Goal: Navigation & Orientation: Find specific page/section

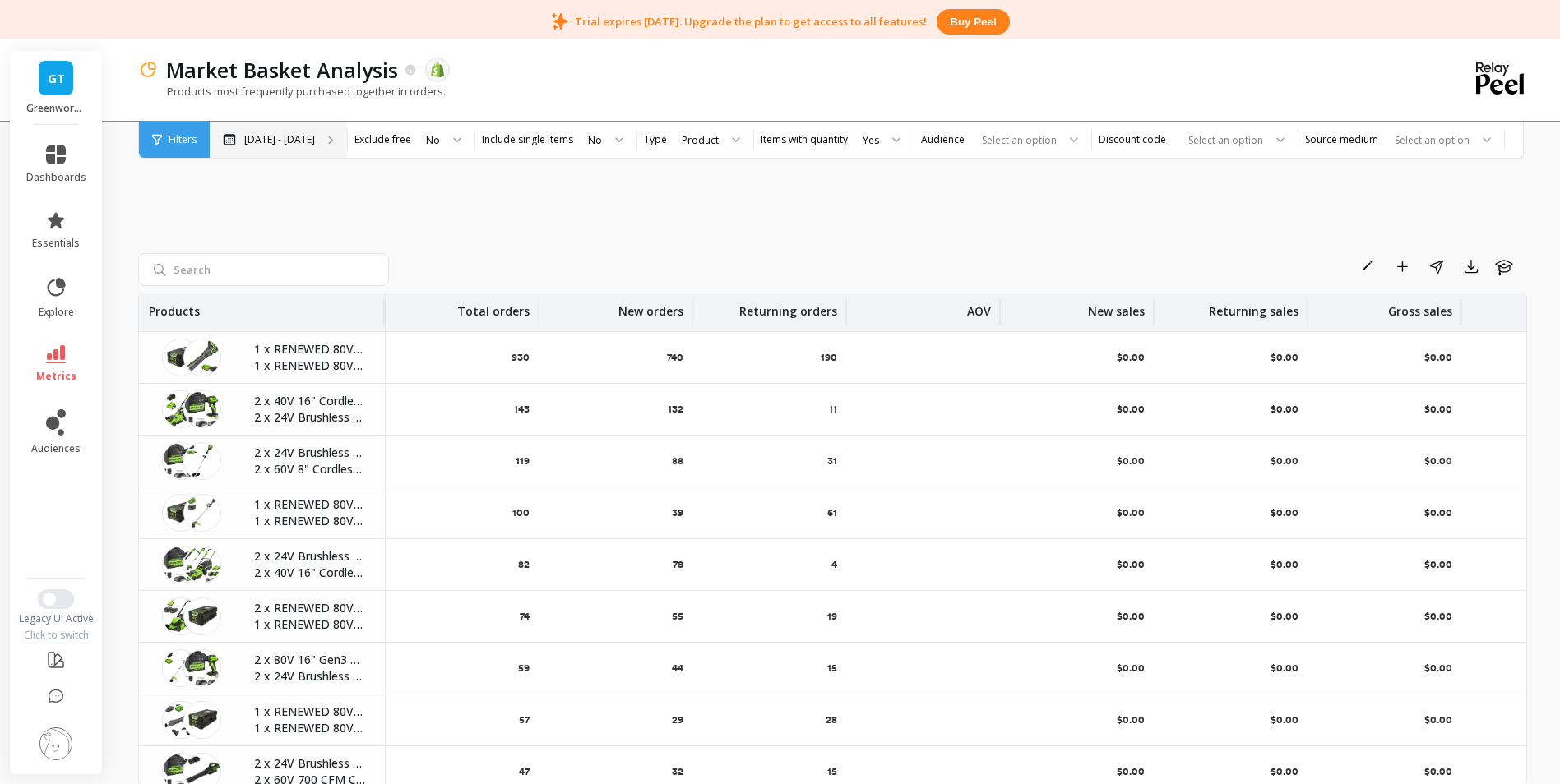
click at [289, 150] on div "[DATE] - [DATE]" at bounding box center [278, 139] width 137 height 36
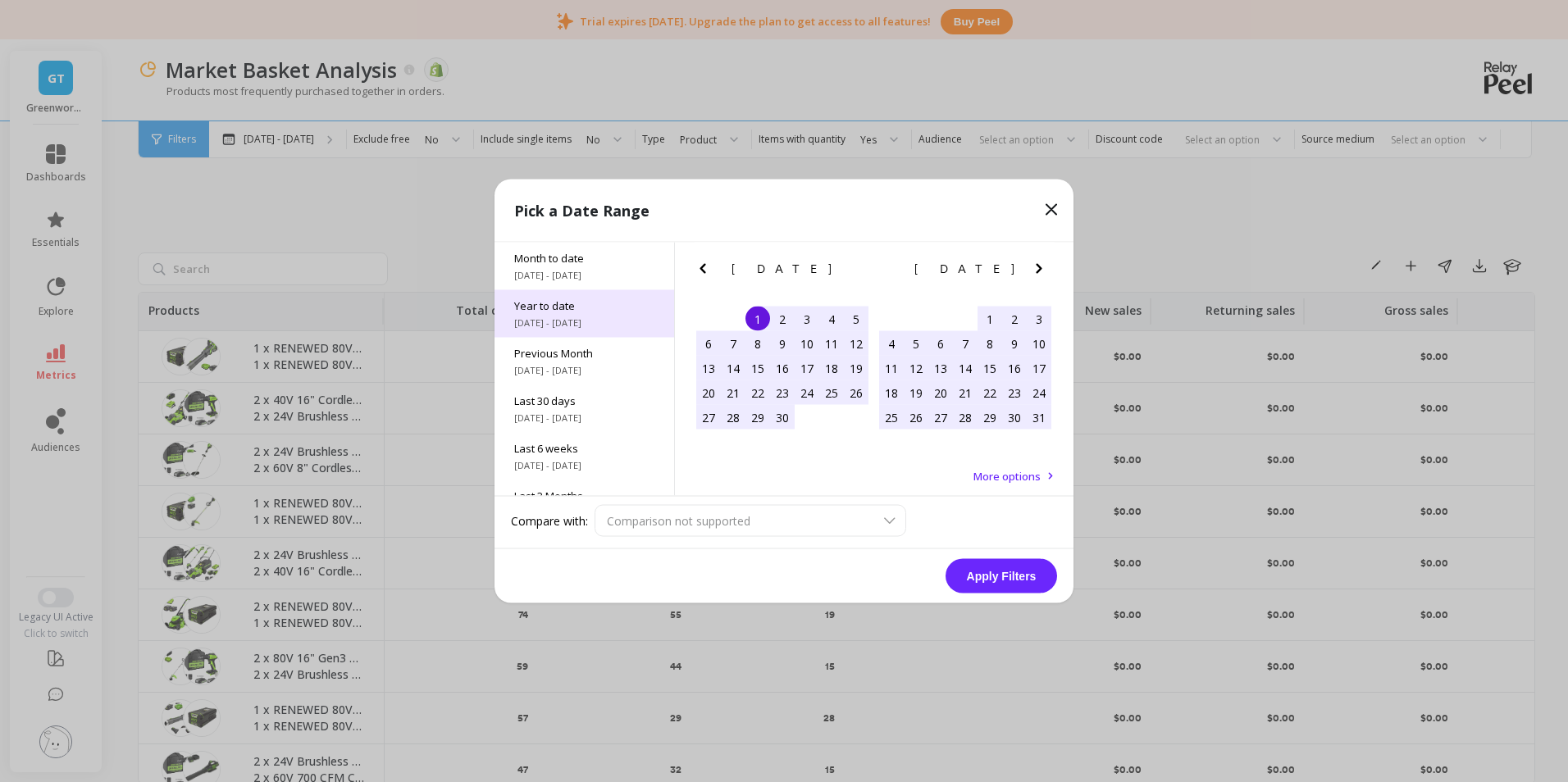
click at [559, 306] on span "Year to date" at bounding box center [584, 306] width 140 height 15
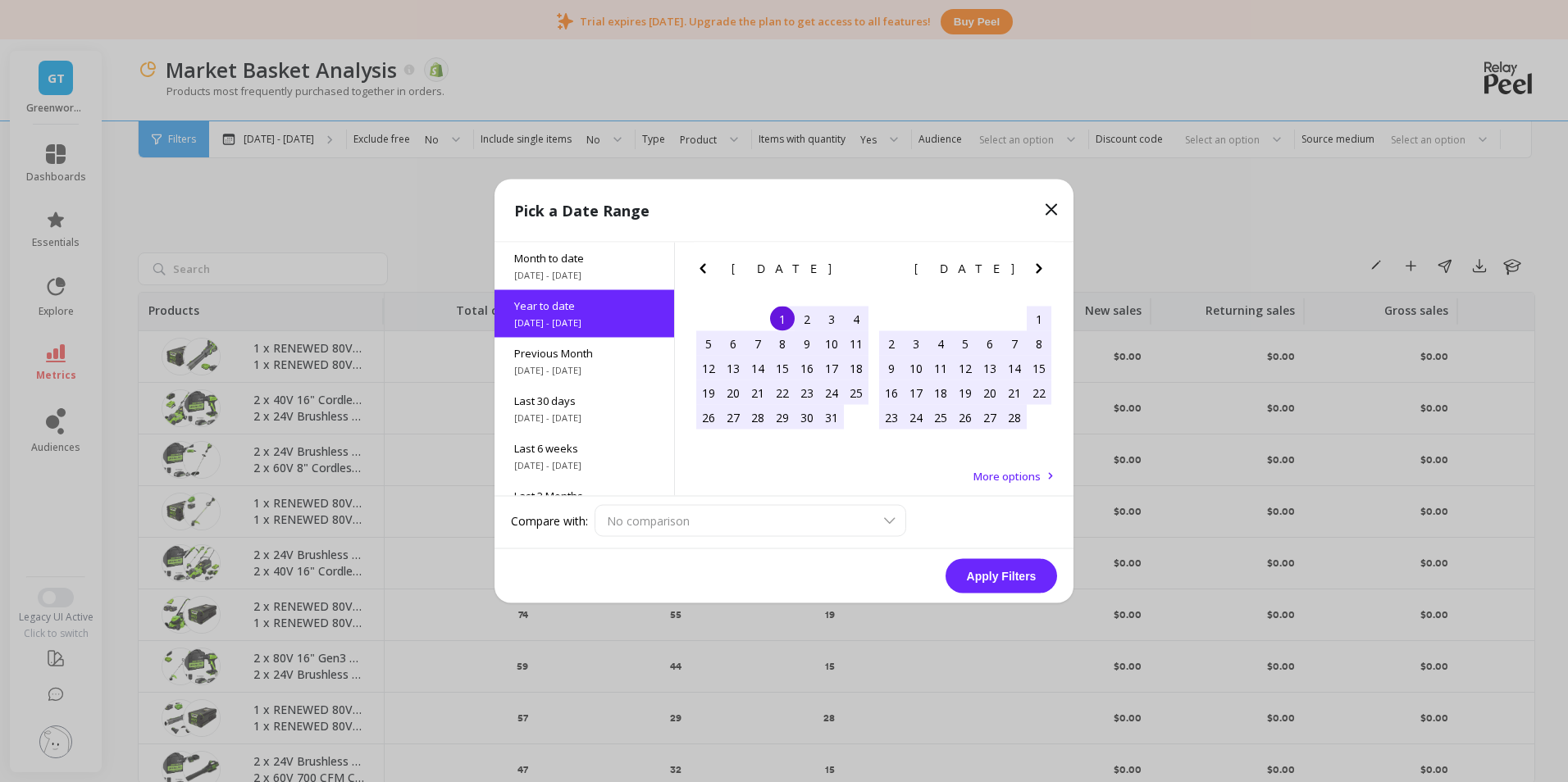
click at [1012, 564] on button "Apply Filters" at bounding box center [1001, 576] width 111 height 34
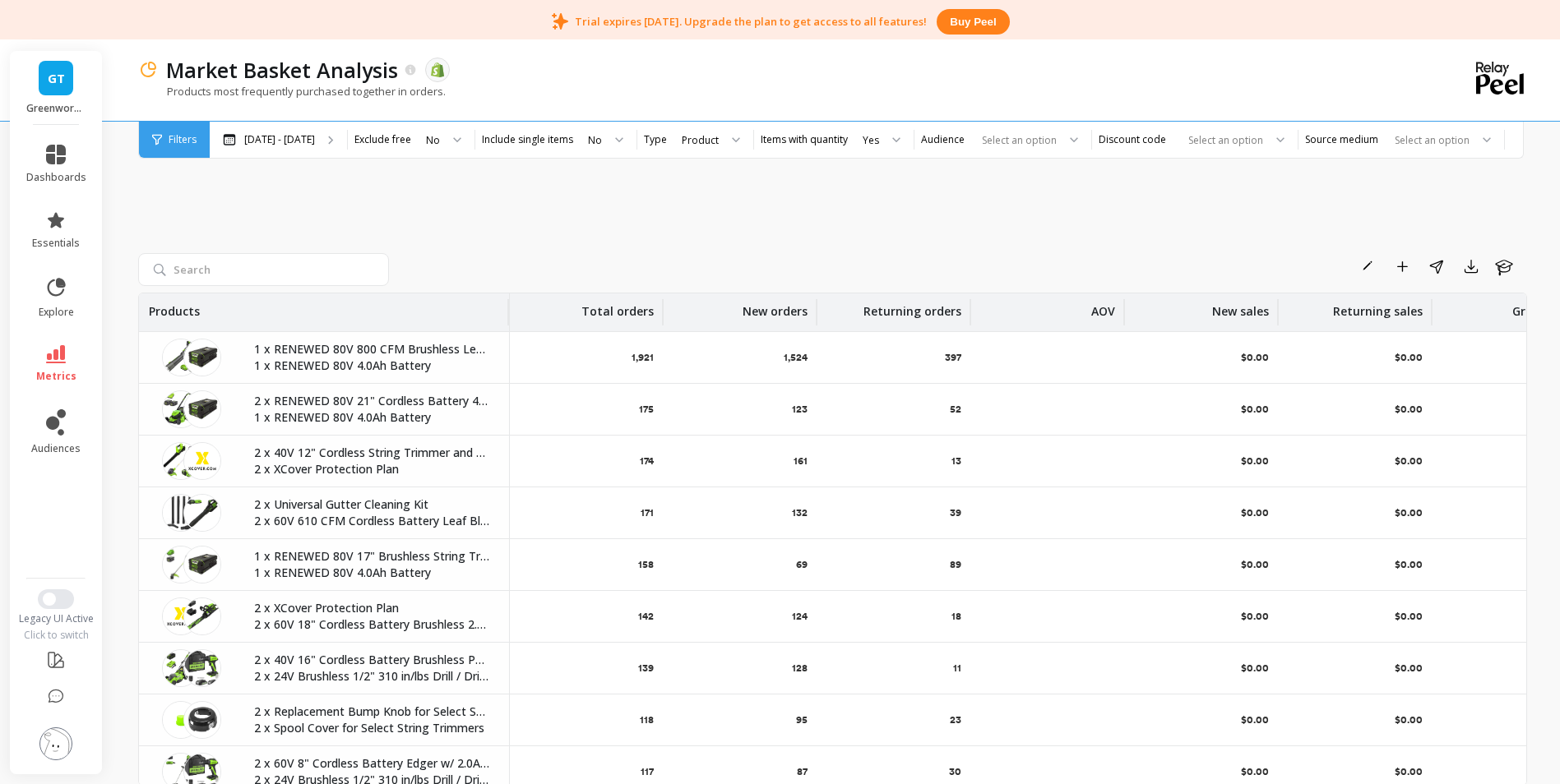
drag, startPoint x: 382, startPoint y: 313, endPoint x: 506, endPoint y: 330, distance: 125.2
click at [506, 330] on th "Products" at bounding box center [324, 312] width 371 height 38
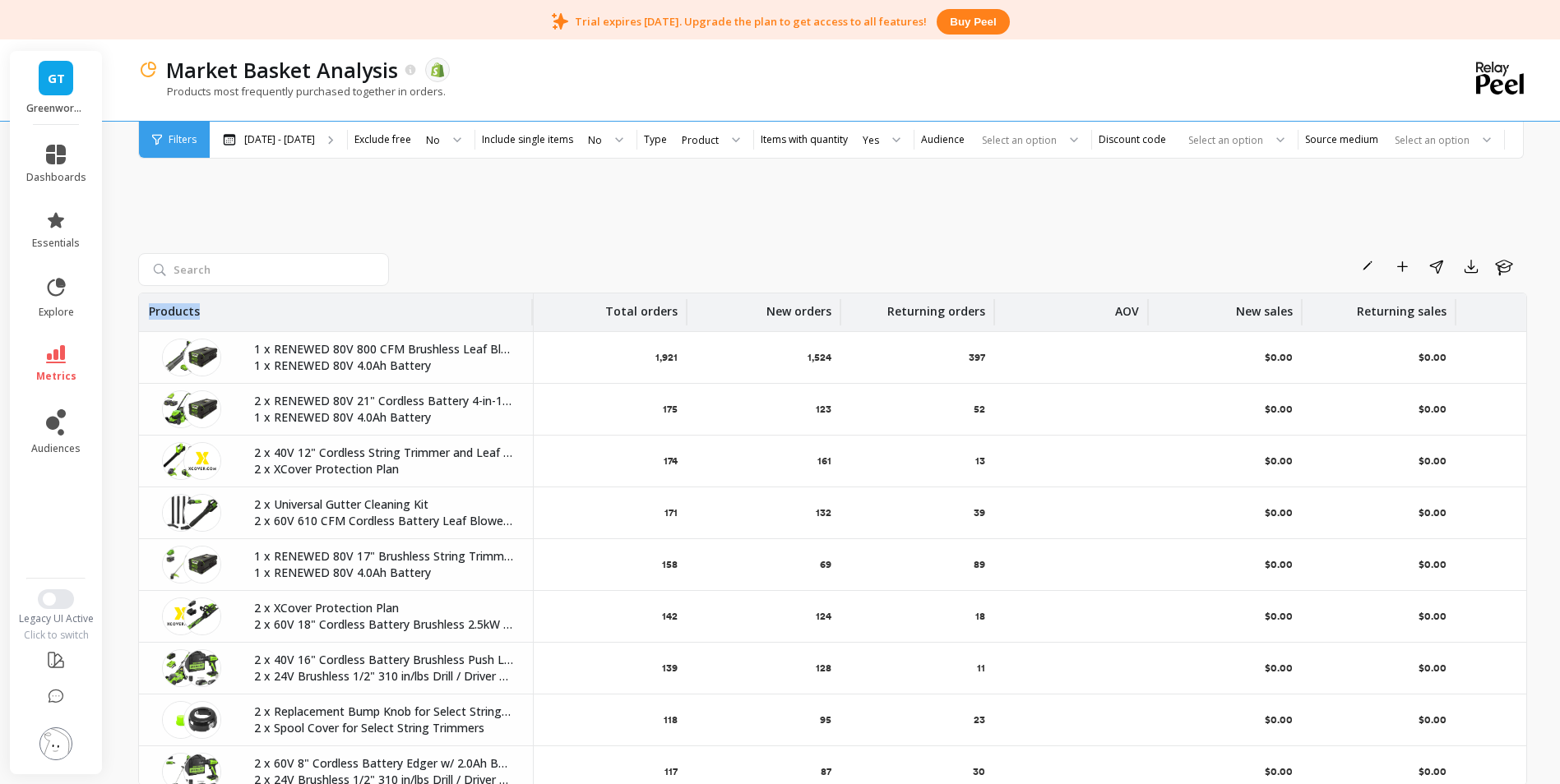
click at [530, 308] on div at bounding box center [531, 312] width 3 height 26
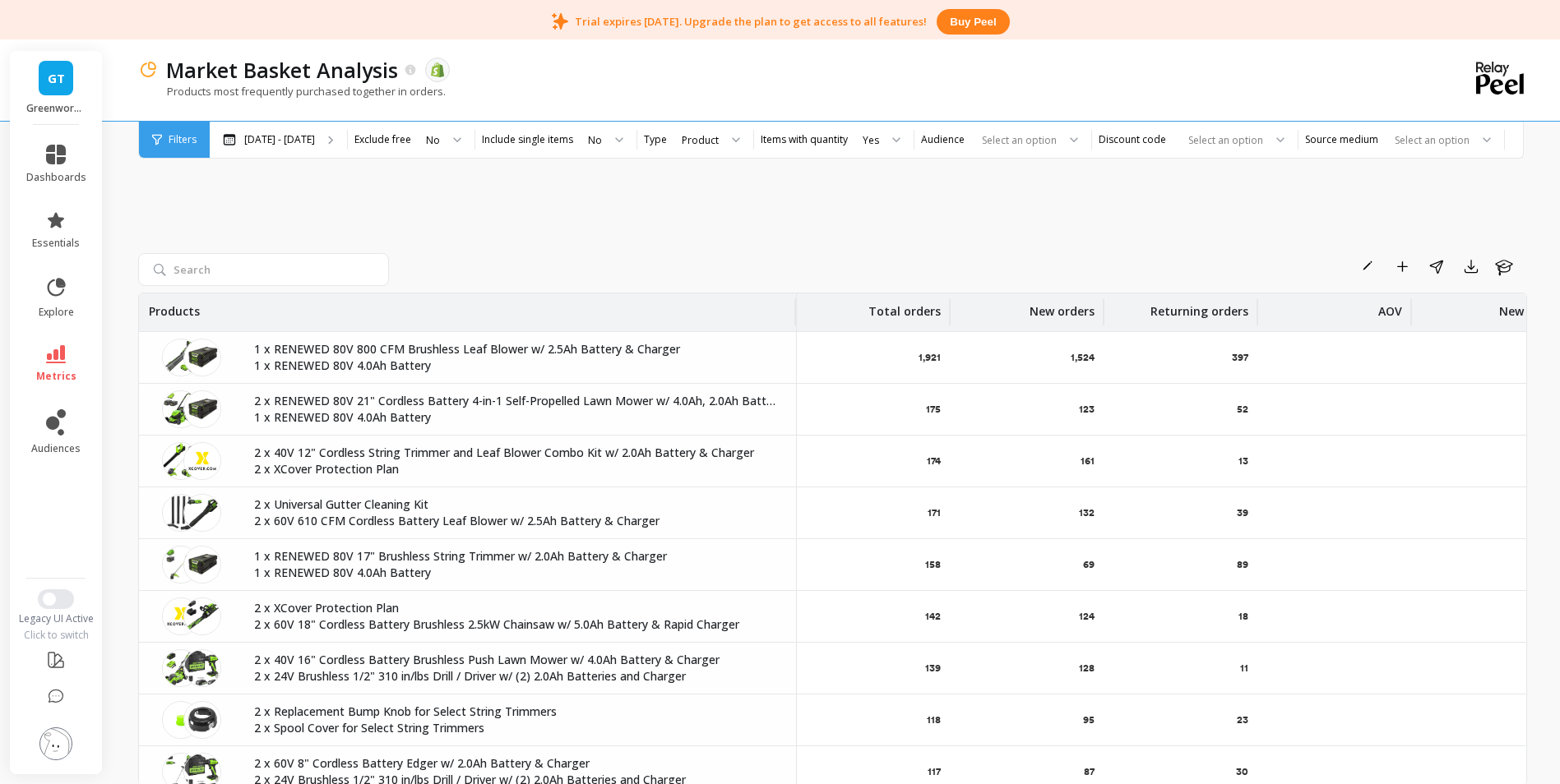
drag, startPoint x: 531, startPoint y: 310, endPoint x: 822, endPoint y: 319, distance: 291.1
click at [822, 319] on tr "Products Total orders New orders Returning orders AOV New sales Returning sales…" at bounding box center [1083, 313] width 1889 height 39
click at [57, 297] on icon at bounding box center [55, 287] width 23 height 23
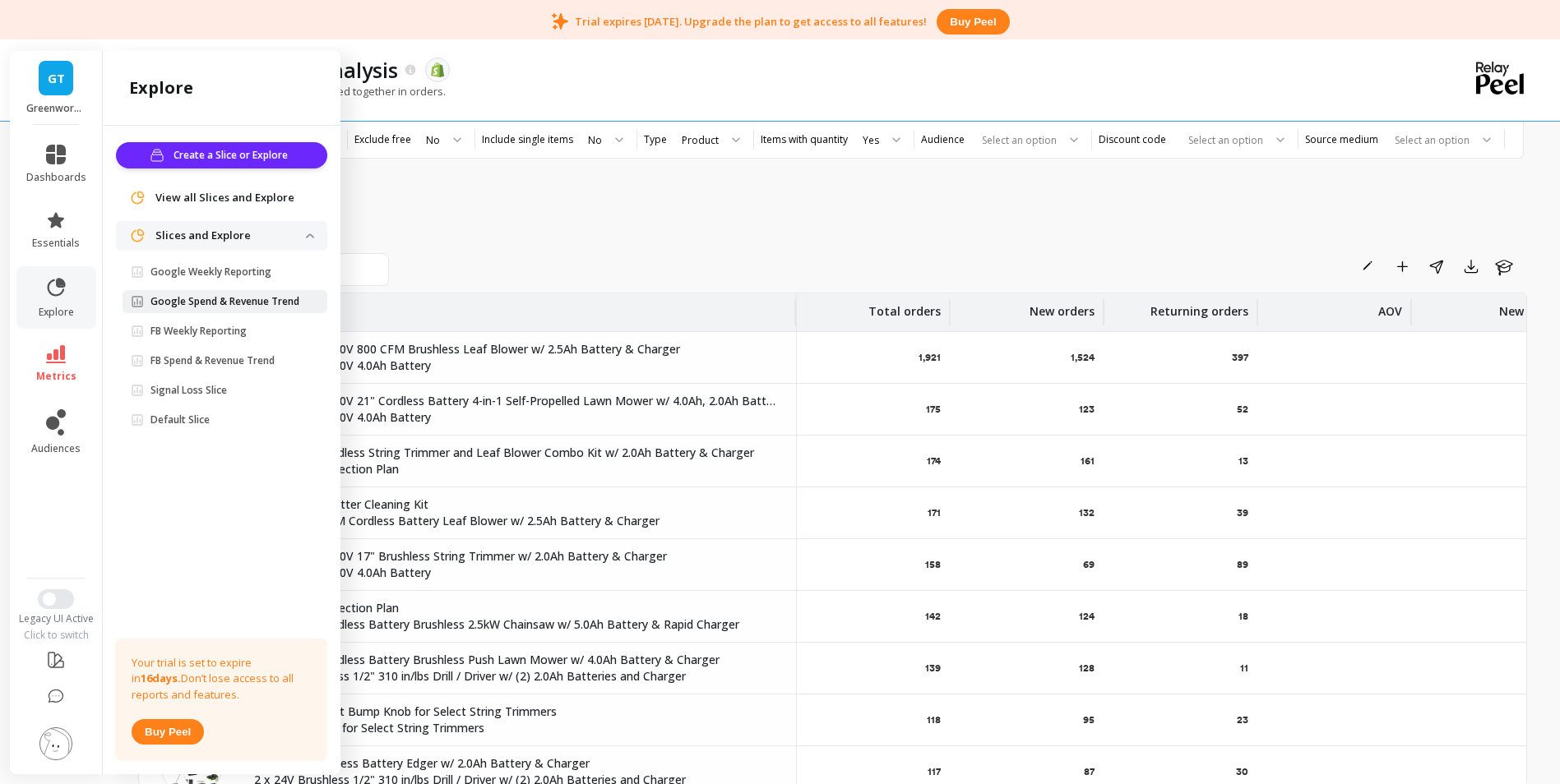
click at [210, 299] on p "Google Spend & Revenue Trend" at bounding box center [224, 302] width 149 height 13
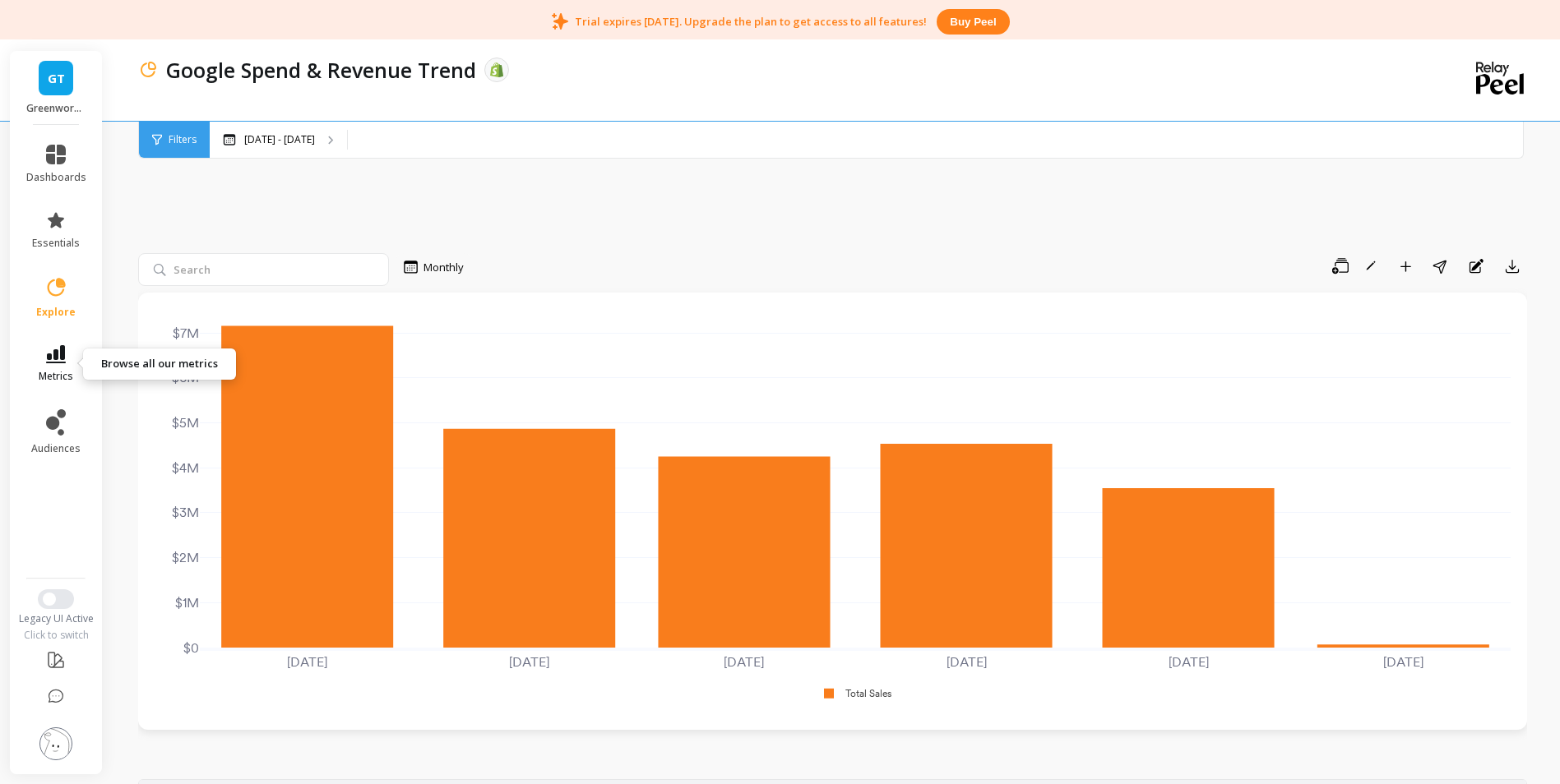
click at [50, 364] on link "metrics" at bounding box center [55, 364] width 60 height 38
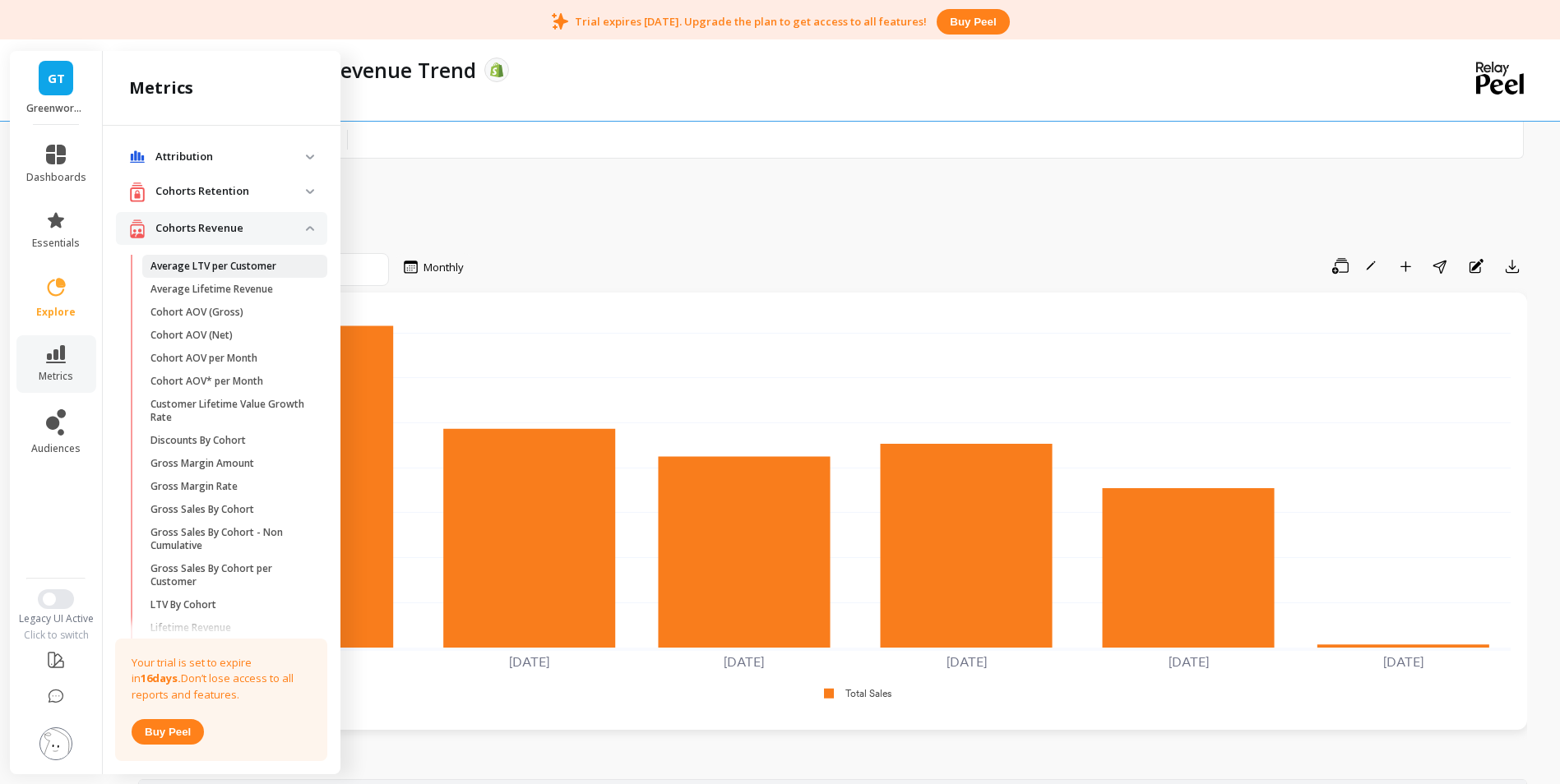
click at [286, 260] on span "Average LTV per Customer" at bounding box center [229, 266] width 157 height 13
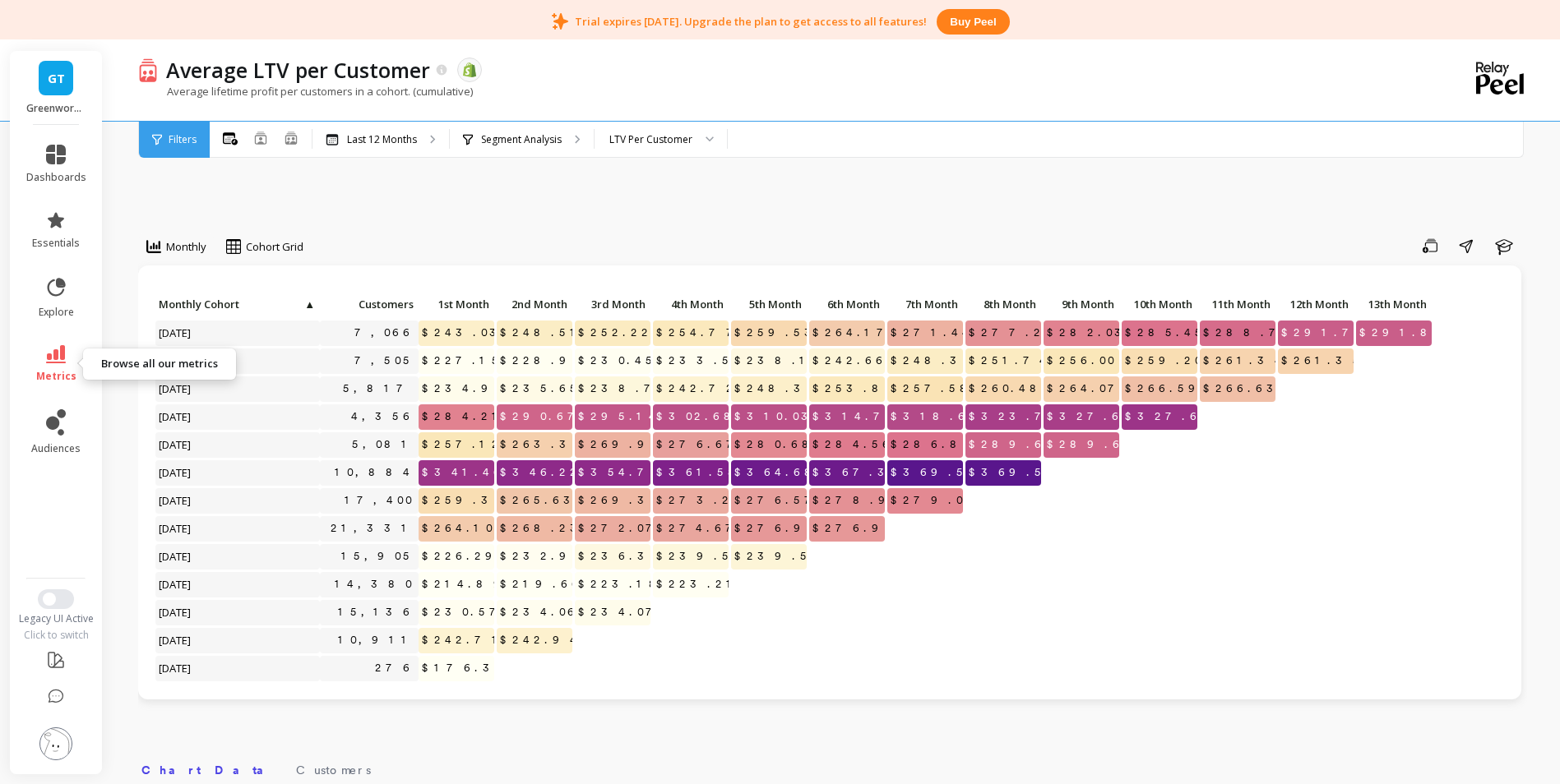
click at [42, 361] on link "metrics" at bounding box center [55, 364] width 60 height 38
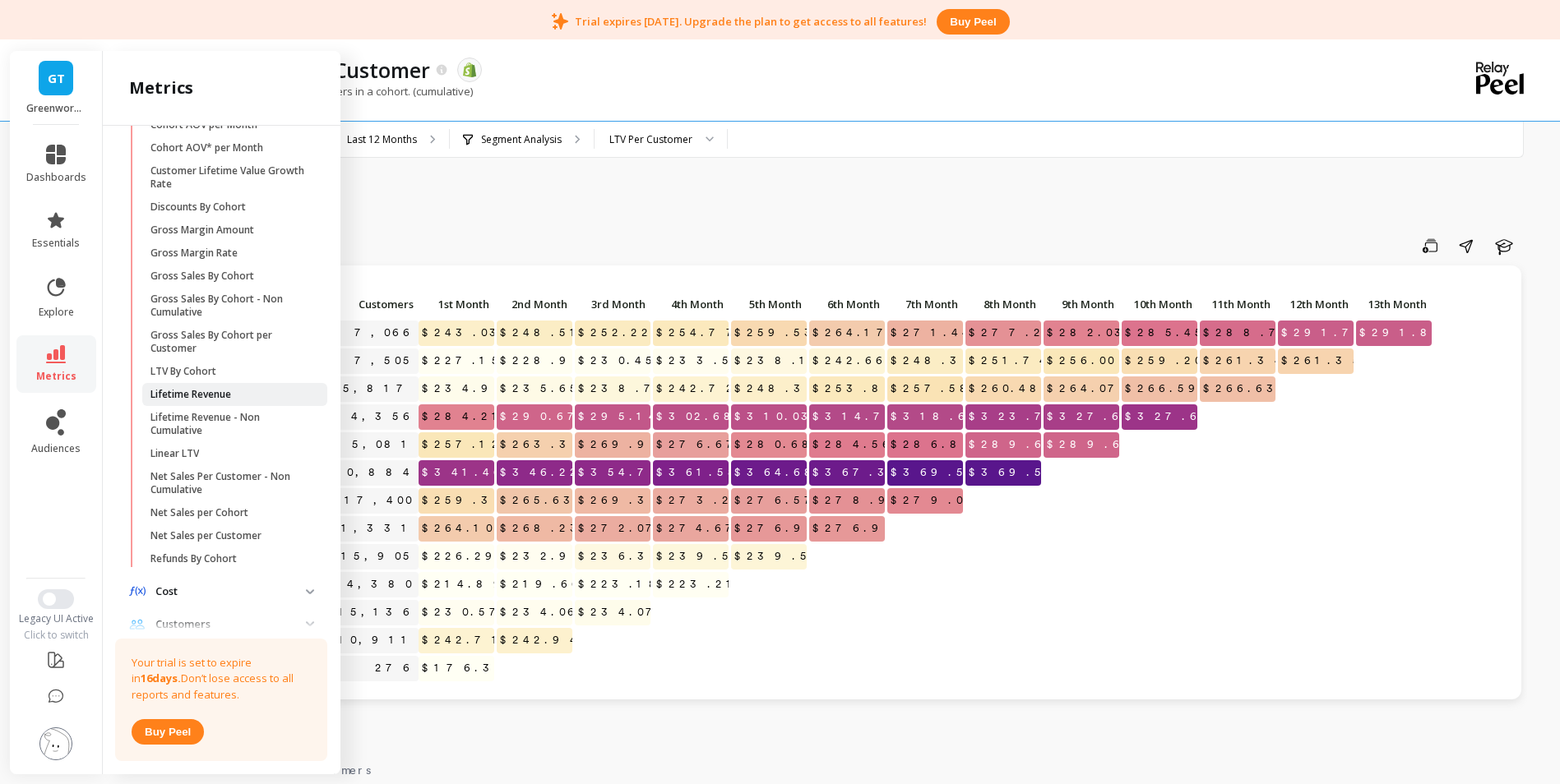
scroll to position [247, 0]
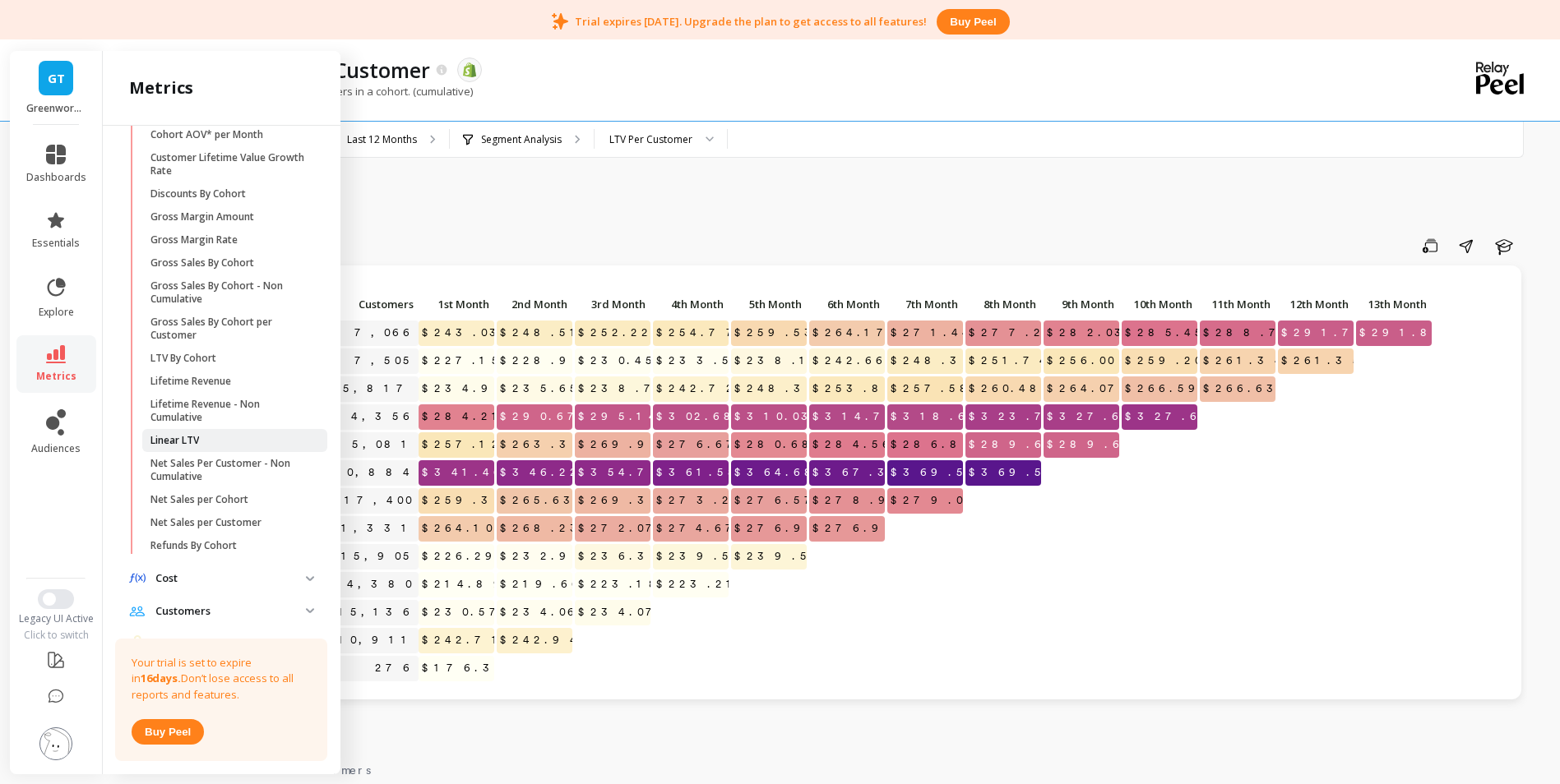
click at [183, 445] on p "Linear LTV" at bounding box center [175, 441] width 49 height 13
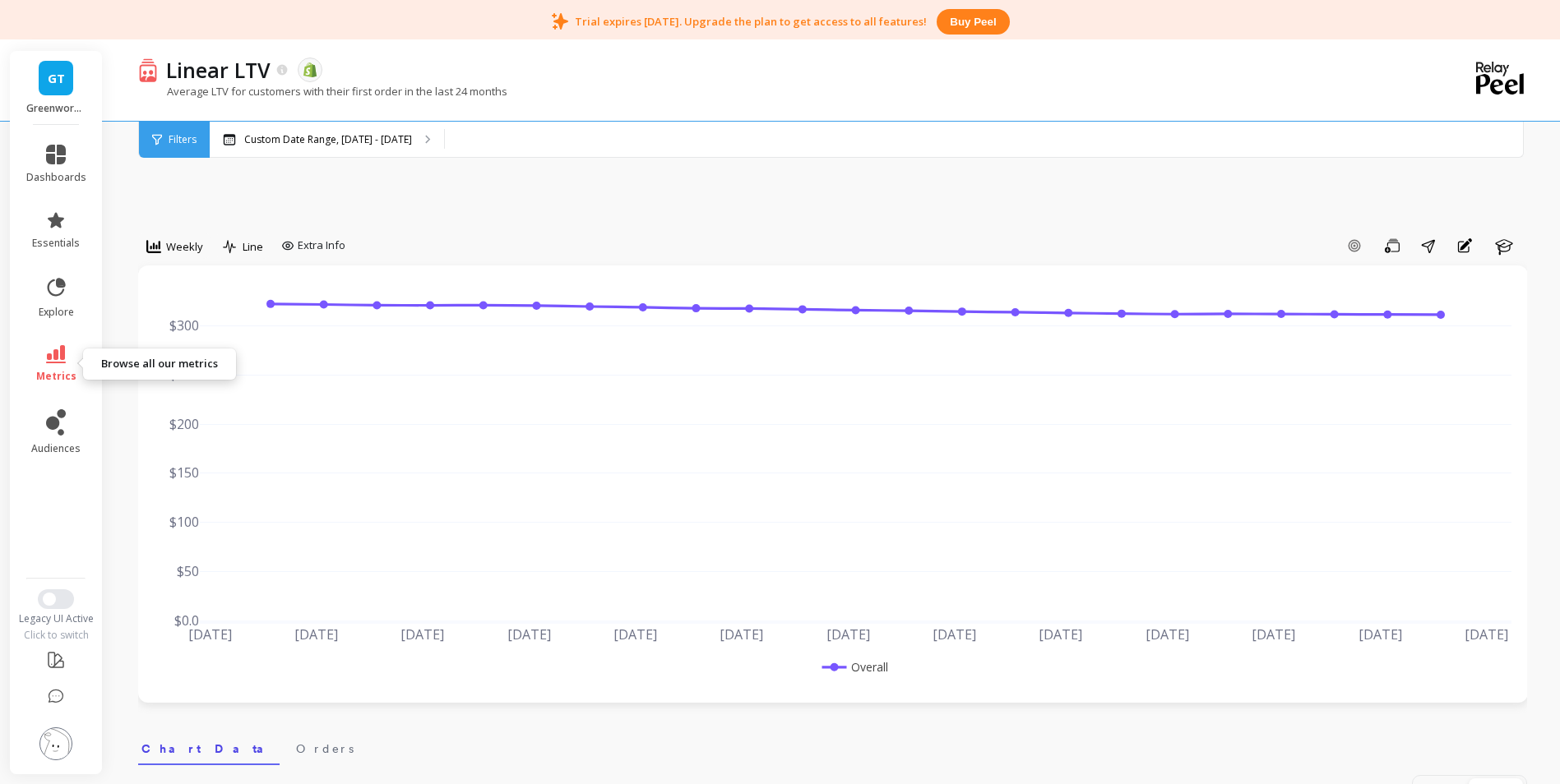
click at [49, 358] on icon at bounding box center [55, 355] width 19 height 18
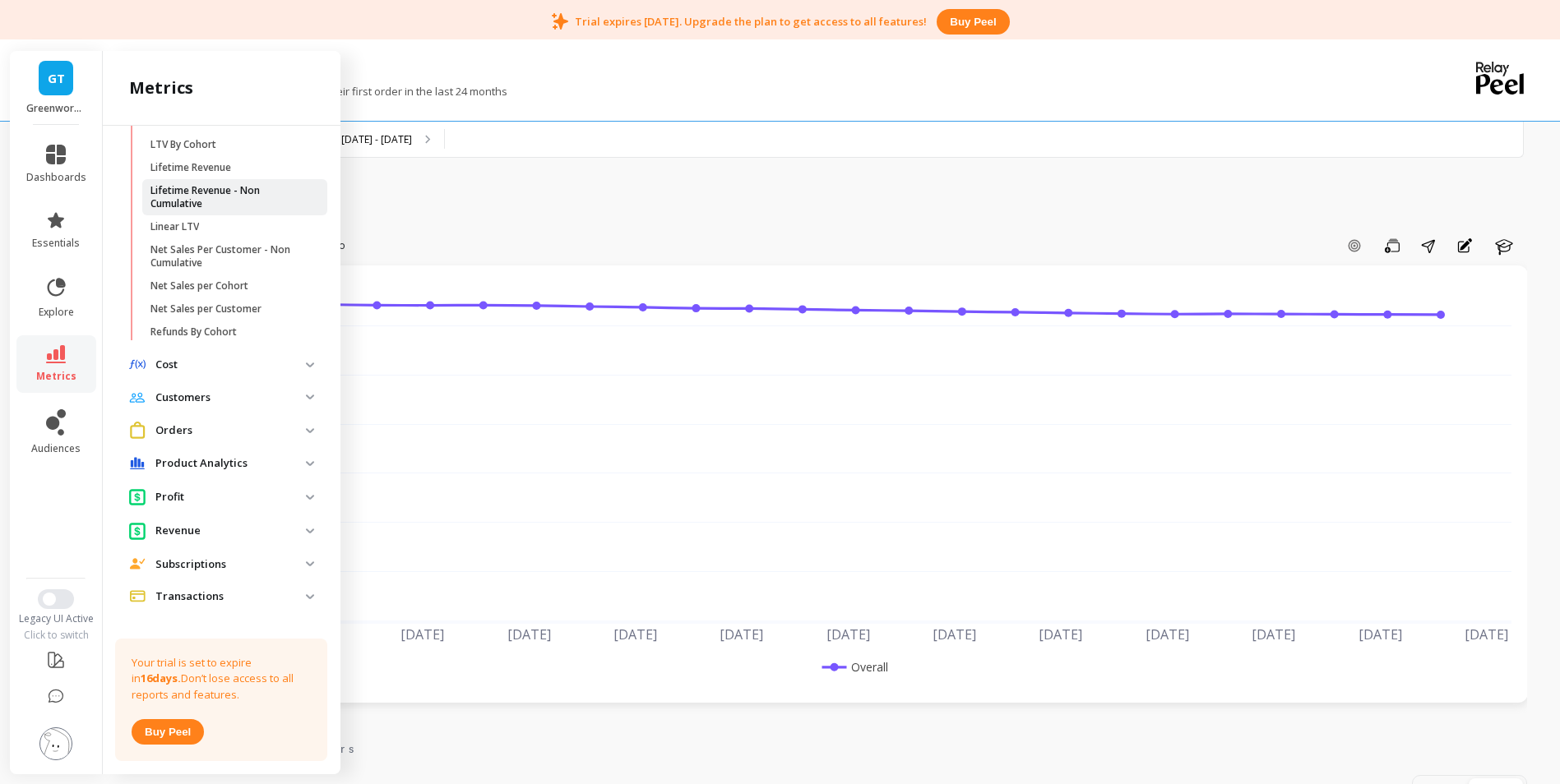
scroll to position [478, 0]
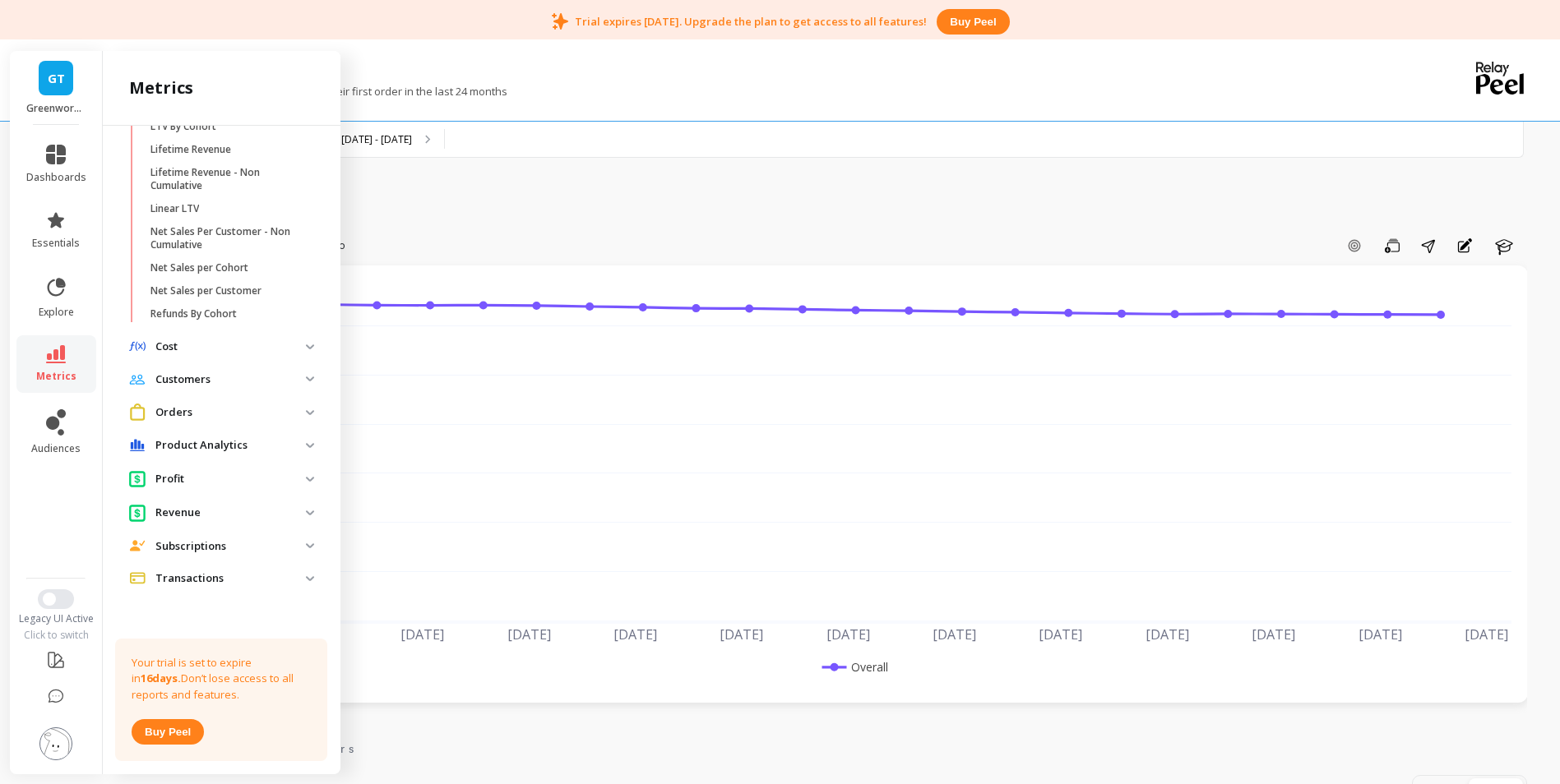
click at [211, 541] on p "Subscriptions" at bounding box center [230, 547] width 150 height 17
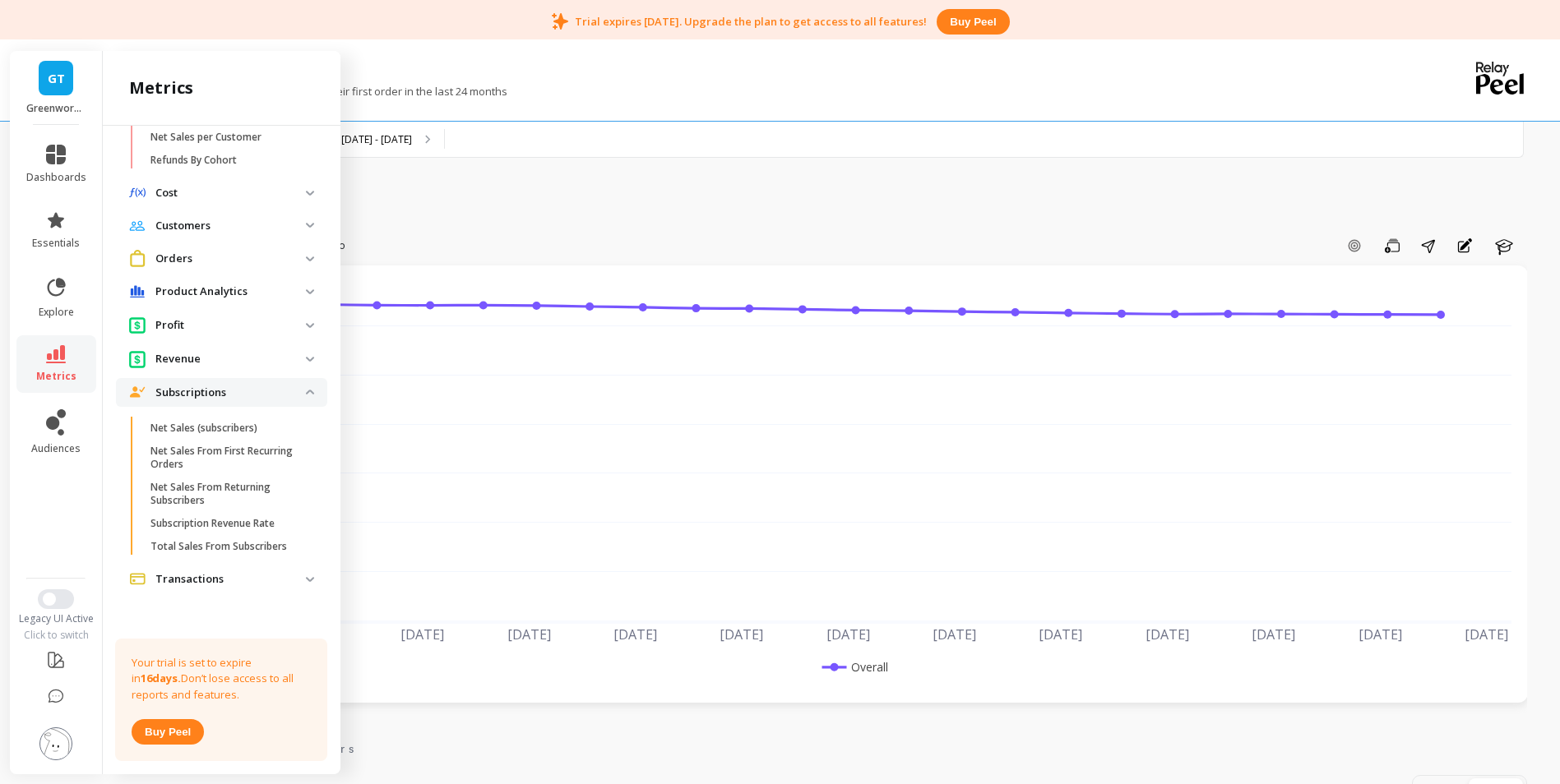
scroll to position [633, 0]
click at [224, 529] on p "Subscription Revenue Rate" at bounding box center [213, 523] width 124 height 13
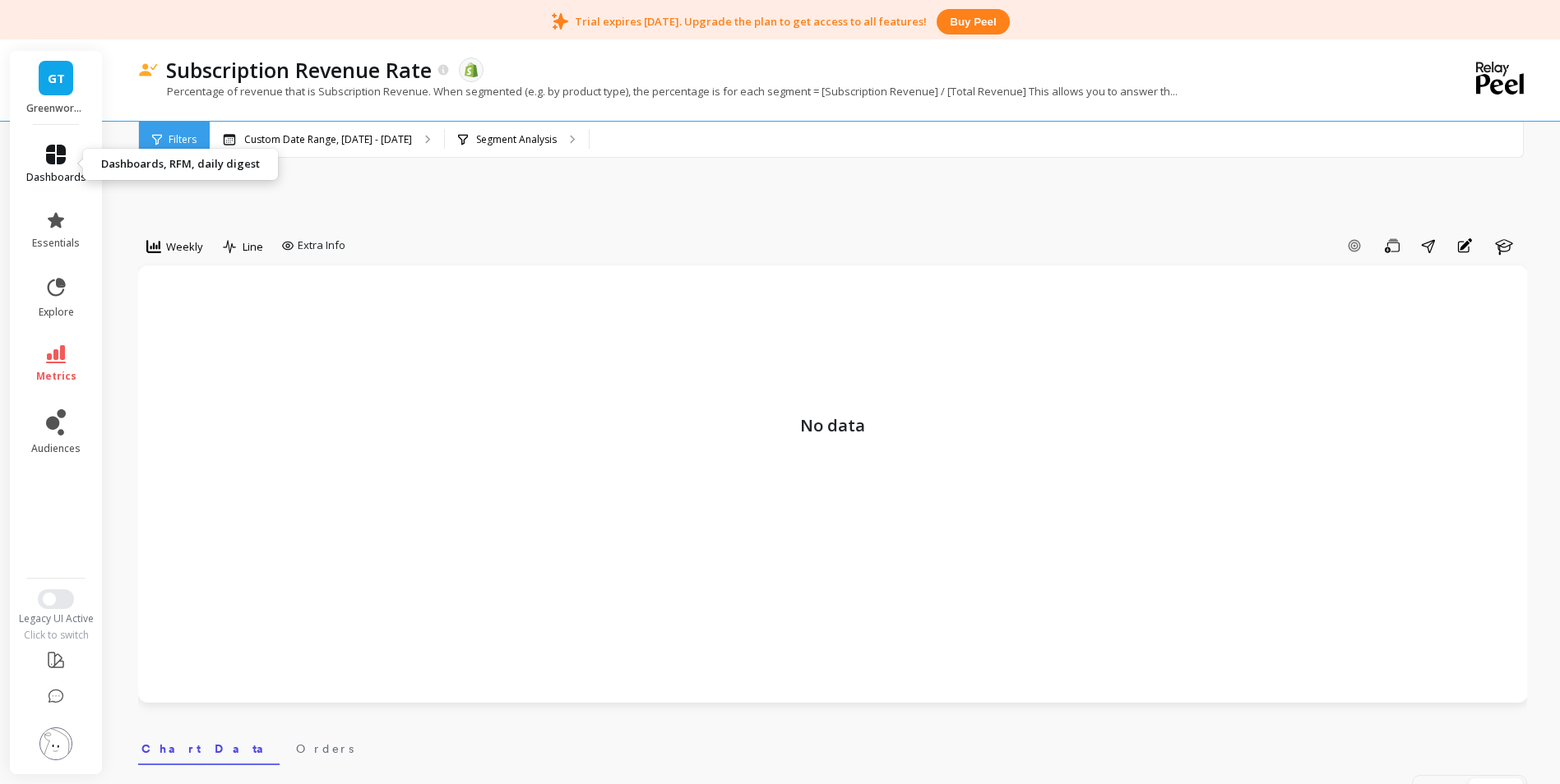
click at [50, 175] on span "dashboards" at bounding box center [55, 178] width 60 height 13
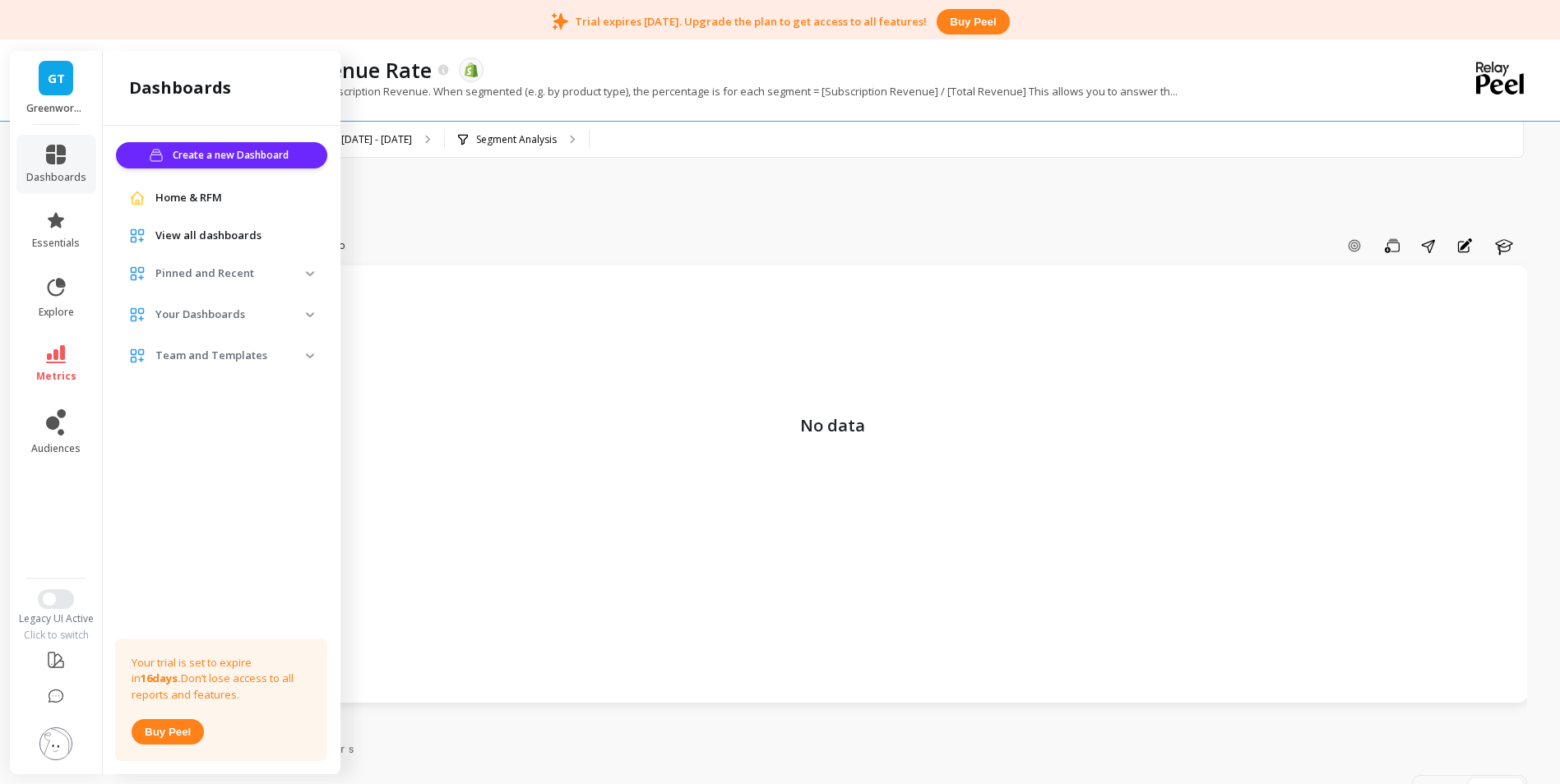
click at [198, 197] on span "Home & RFM" at bounding box center [188, 198] width 66 height 17
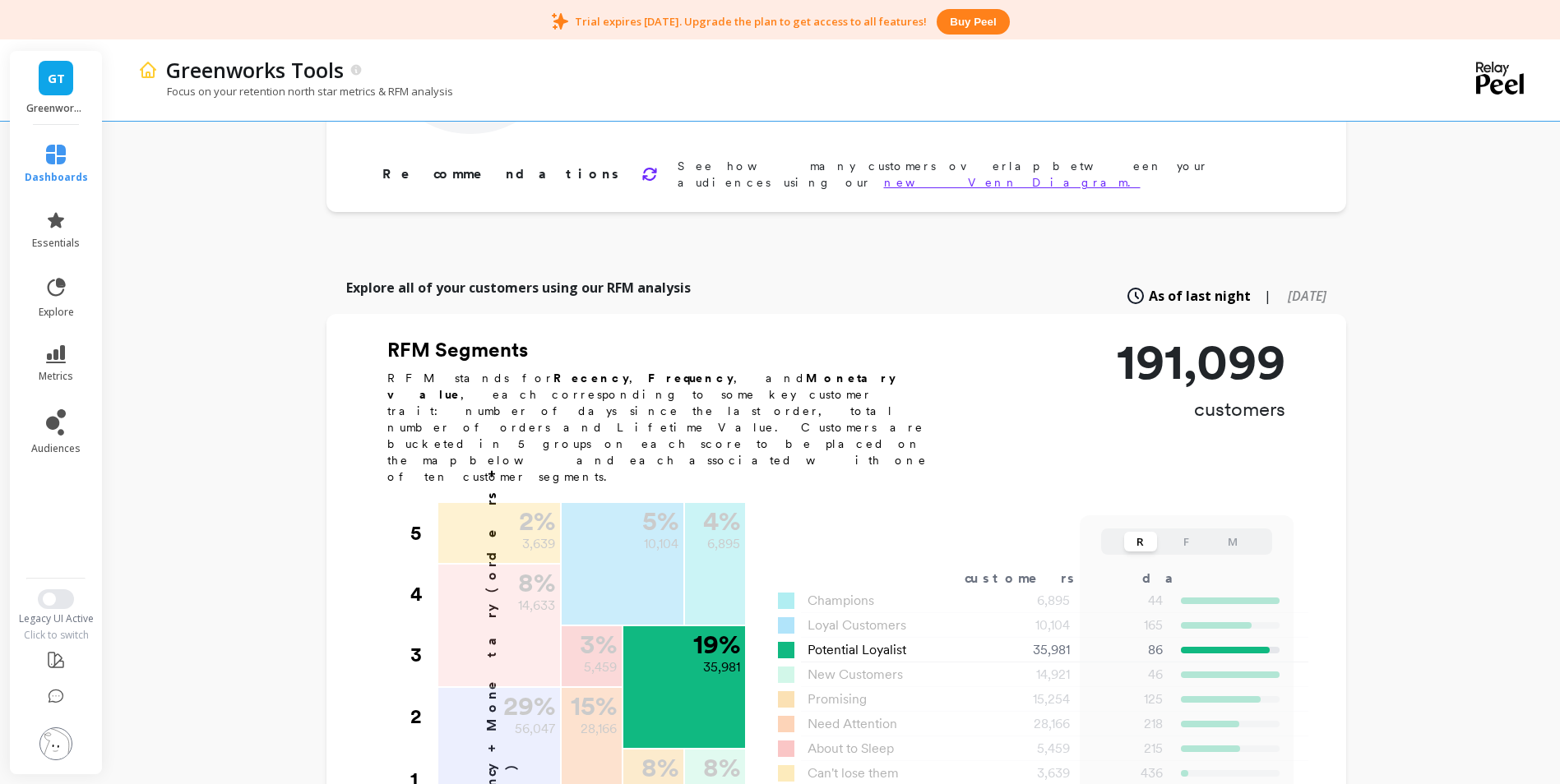
scroll to position [329, 0]
